Goal: Task Accomplishment & Management: Use online tool/utility

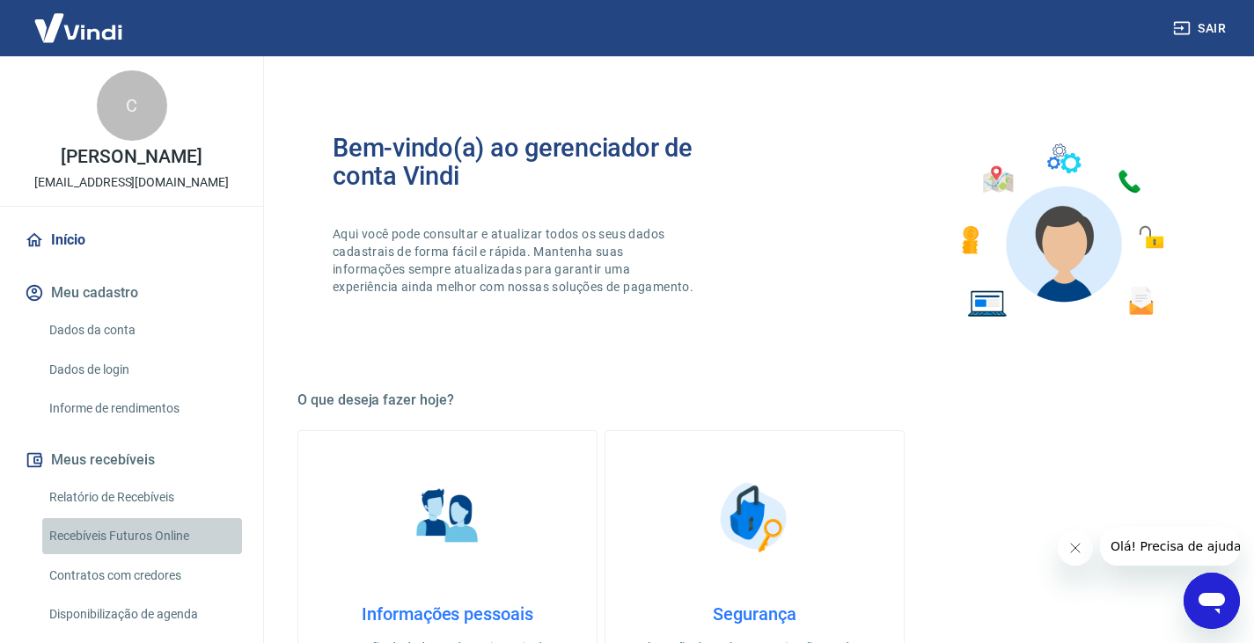
click at [159, 554] on link "Recebíveis Futuros Online" at bounding box center [142, 536] width 200 height 36
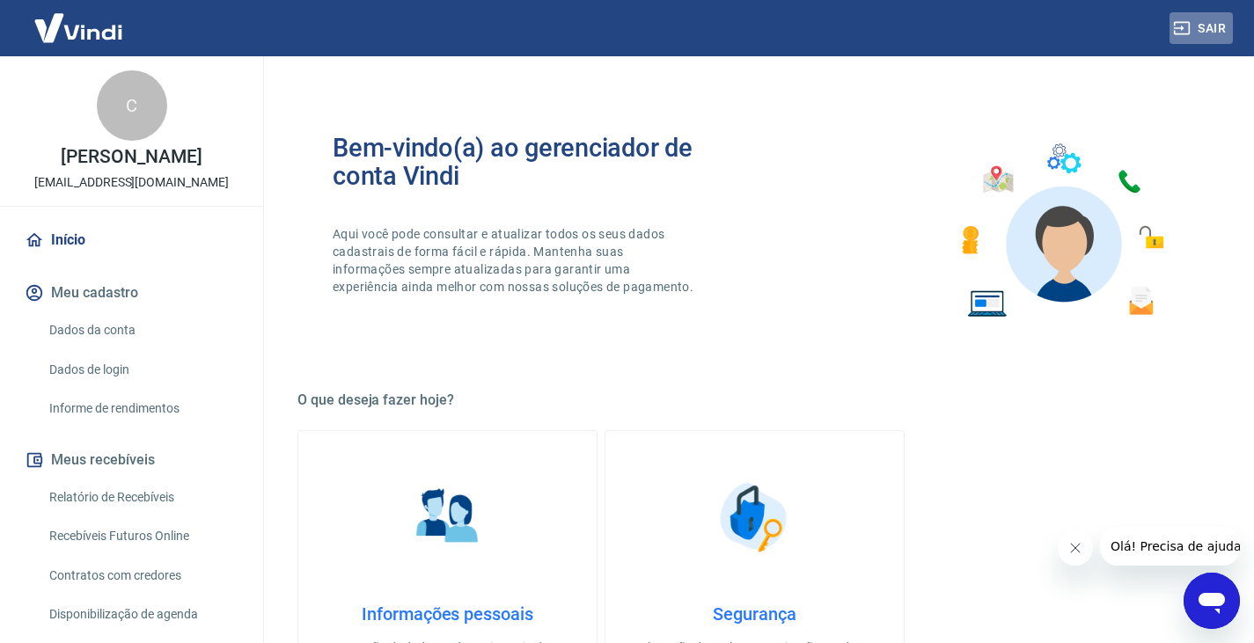
click at [1207, 33] on button "Sair" at bounding box center [1201, 28] width 63 height 33
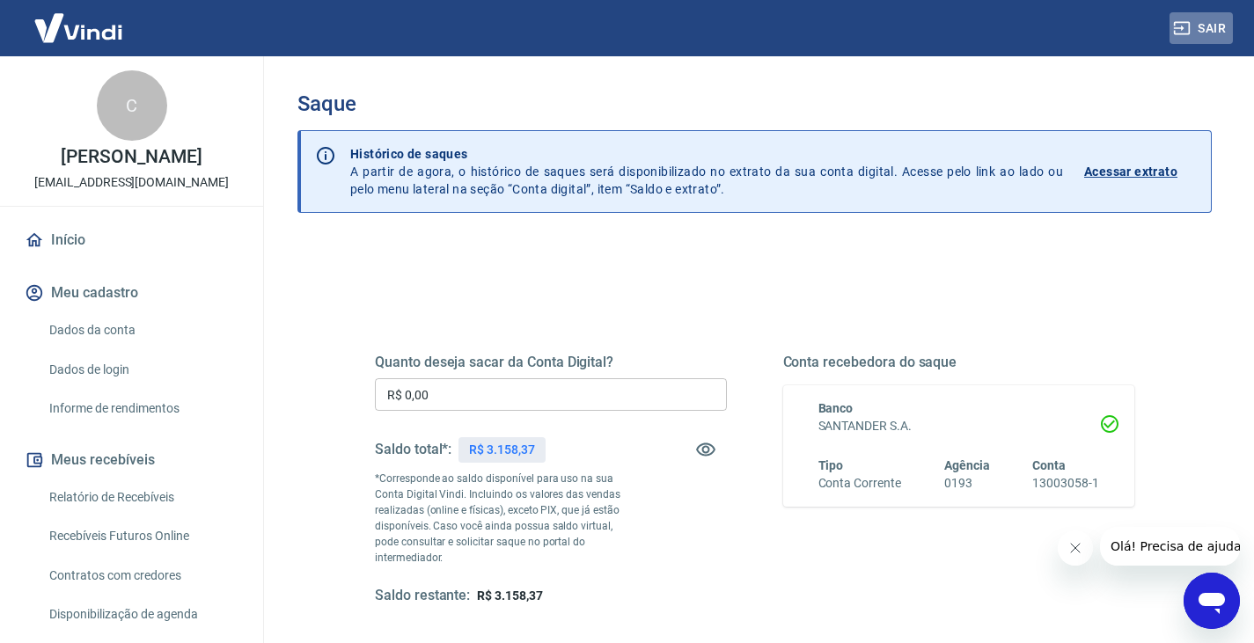
click at [1217, 32] on button "Sair" at bounding box center [1201, 28] width 63 height 33
